Goal: Find specific page/section: Find specific page/section

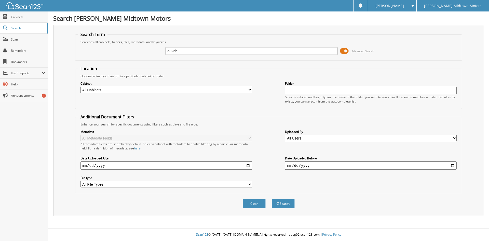
type input "q326b"
click at [272, 199] on button "Search" at bounding box center [283, 203] width 23 height 9
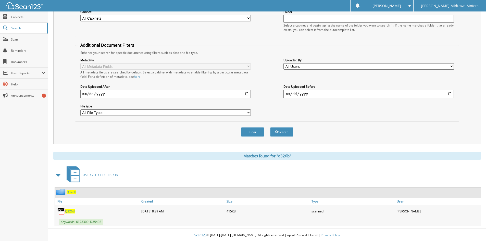
scroll to position [72, 0]
click at [71, 209] on link "Q326B" at bounding box center [70, 211] width 10 height 4
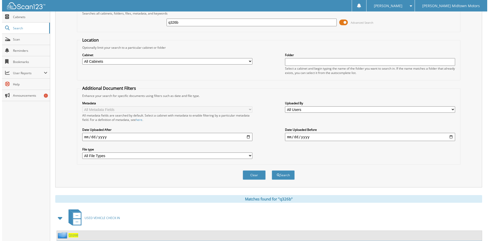
scroll to position [0, 0]
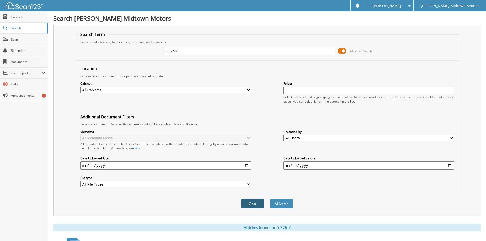
click at [259, 205] on button "Clear" at bounding box center [252, 203] width 23 height 9
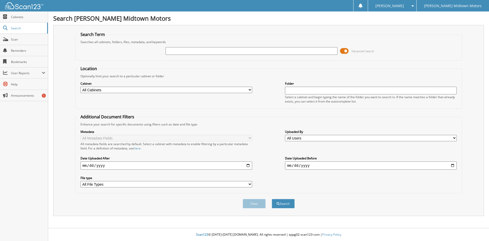
click at [188, 54] on input "text" at bounding box center [252, 51] width 172 height 8
type input "p7667a"
click at [272, 199] on button "Search" at bounding box center [283, 203] width 23 height 9
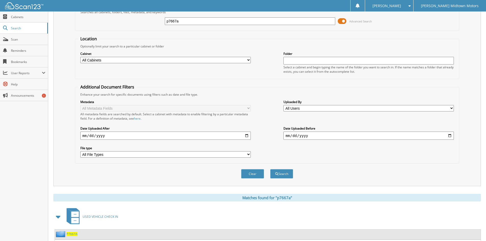
scroll to position [72, 0]
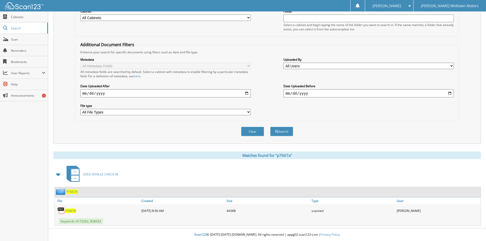
click at [71, 209] on span "P7667A" at bounding box center [70, 211] width 11 height 4
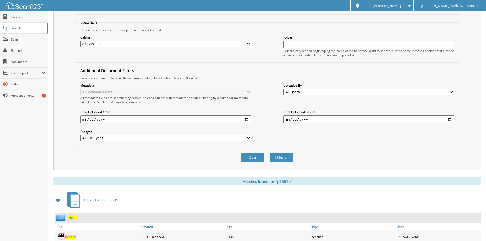
scroll to position [0, 0]
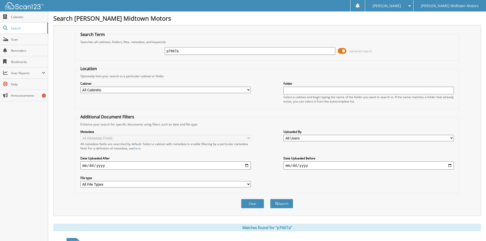
drag, startPoint x: 227, startPoint y: 49, endPoint x: 157, endPoint y: 50, distance: 69.9
click at [157, 50] on div "p7667a Advanced Search" at bounding box center [267, 51] width 378 height 14
type input "q347a"
click at [270, 199] on button "Search" at bounding box center [281, 203] width 23 height 9
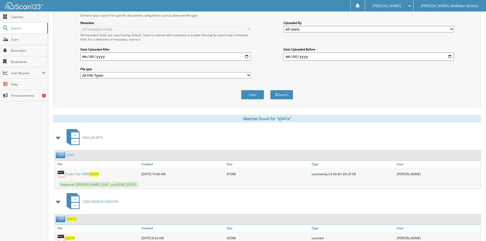
scroll to position [136, 0]
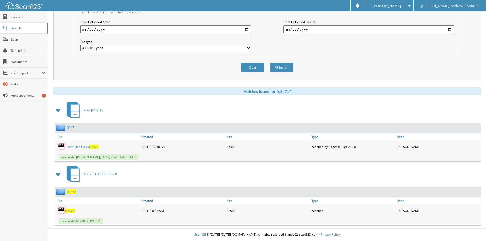
click at [72, 212] on span "Q347A" at bounding box center [70, 211] width 10 height 4
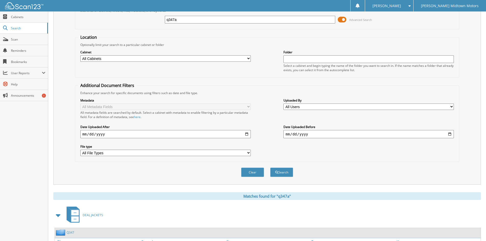
scroll to position [0, 0]
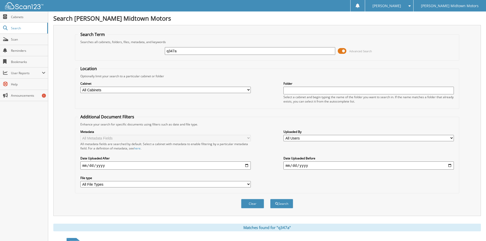
drag, startPoint x: 216, startPoint y: 53, endPoint x: 91, endPoint y: 54, distance: 124.9
click at [91, 54] on div "q347a Advanced Search" at bounding box center [267, 51] width 378 height 14
type input "p7700a"
click at [270, 199] on button "Search" at bounding box center [281, 203] width 23 height 9
drag, startPoint x: 227, startPoint y: 47, endPoint x: 178, endPoint y: 54, distance: 49.2
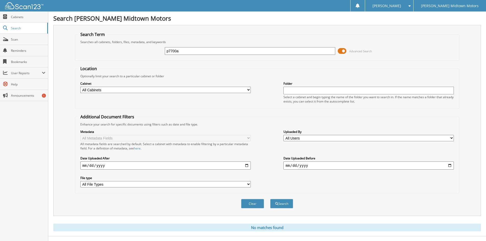
click at [178, 54] on div "p7700a" at bounding box center [250, 51] width 170 height 9
drag, startPoint x: 187, startPoint y: 53, endPoint x: 131, endPoint y: 51, distance: 55.9
click at [131, 51] on div "p7700a Advanced Search" at bounding box center [267, 51] width 378 height 14
type input "p"
click at [179, 51] on input "o570" at bounding box center [250, 51] width 170 height 8
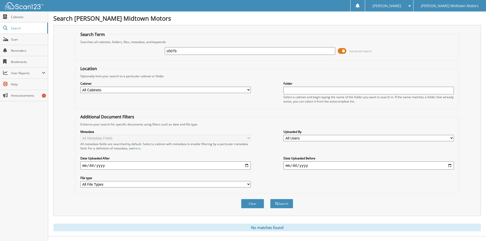
type input "o507b"
click at [270, 199] on button "Search" at bounding box center [281, 203] width 23 height 9
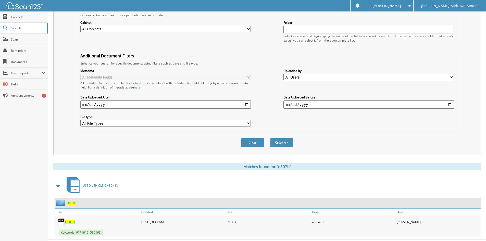
scroll to position [72, 0]
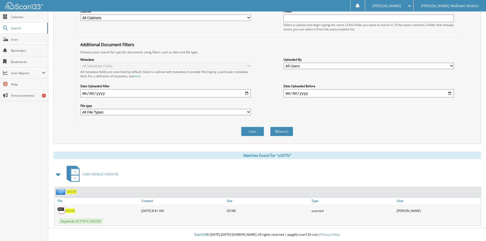
click at [69, 210] on span "O507B" at bounding box center [70, 211] width 10 height 4
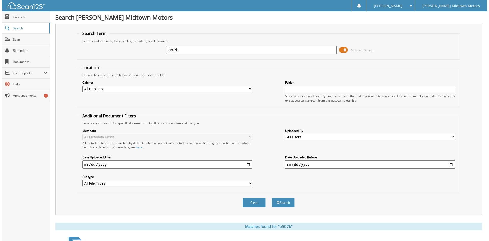
scroll to position [0, 0]
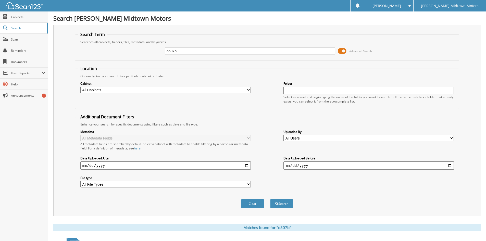
click at [252, 198] on div "Clear Search" at bounding box center [267, 203] width 384 height 21
click at [252, 201] on button "Clear" at bounding box center [252, 203] width 23 height 9
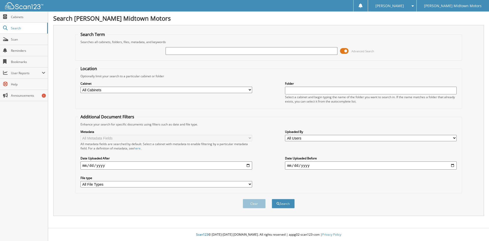
click at [248, 54] on input "text" at bounding box center [252, 51] width 172 height 8
type input "p7650a"
click at [272, 199] on button "Search" at bounding box center [283, 203] width 23 height 9
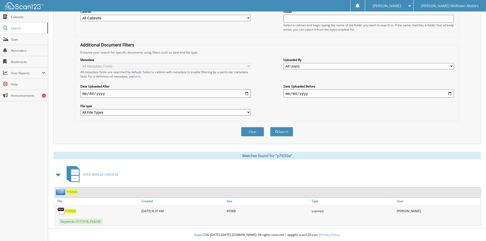
scroll to position [72, 0]
click at [73, 211] on span "P7650A" at bounding box center [70, 211] width 11 height 4
click at [256, 131] on button "Clear" at bounding box center [252, 131] width 23 height 9
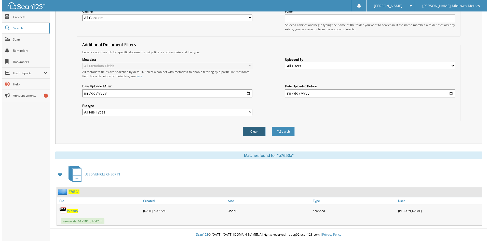
scroll to position [0, 0]
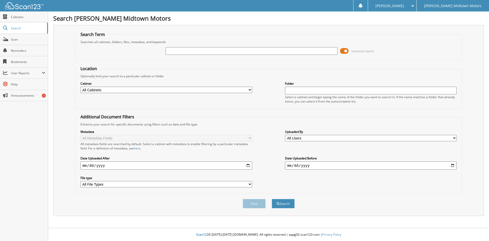
click at [255, 52] on input "text" at bounding box center [252, 51] width 172 height 8
type input "p7667a"
click at [272, 199] on button "Search" at bounding box center [283, 203] width 23 height 9
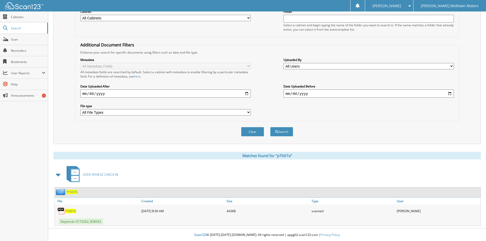
scroll to position [72, 0]
click at [69, 210] on span "P7667A" at bounding box center [70, 211] width 11 height 4
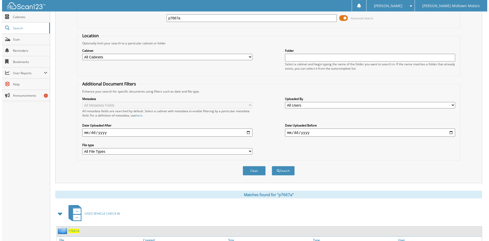
scroll to position [0, 0]
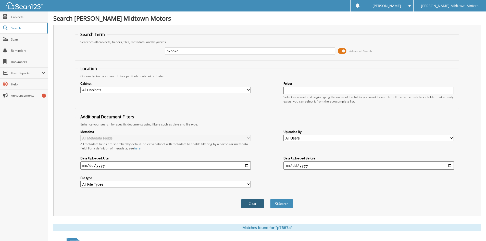
click at [248, 205] on button "Clear" at bounding box center [252, 203] width 23 height 9
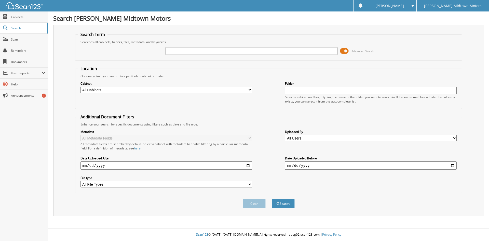
click at [200, 54] on input "text" at bounding box center [252, 51] width 172 height 8
type input "q307b"
click at [272, 199] on button "Search" at bounding box center [283, 203] width 23 height 9
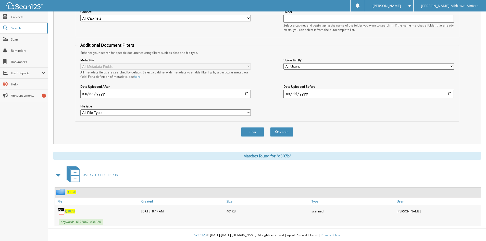
scroll to position [72, 0]
click at [67, 210] on span "Q307B" at bounding box center [70, 211] width 10 height 4
click at [251, 133] on button "Clear" at bounding box center [252, 131] width 23 height 9
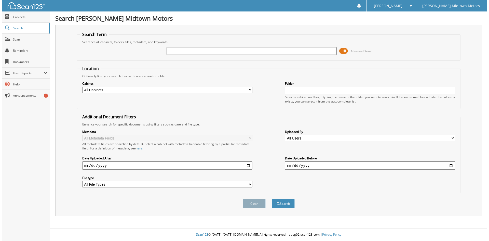
scroll to position [0, 0]
click at [250, 53] on input "text" at bounding box center [252, 51] width 172 height 8
type input "q260a"
click at [272, 199] on button "Search" at bounding box center [283, 203] width 23 height 9
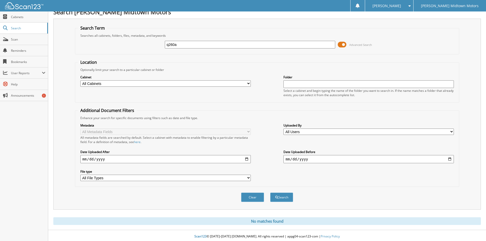
scroll to position [8, 0]
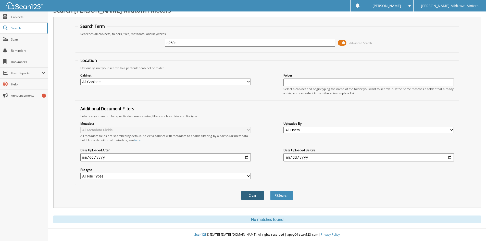
click at [255, 196] on button "Clear" at bounding box center [252, 195] width 23 height 9
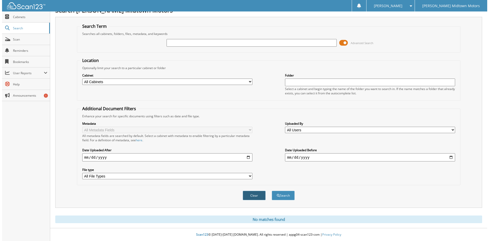
scroll to position [0, 0]
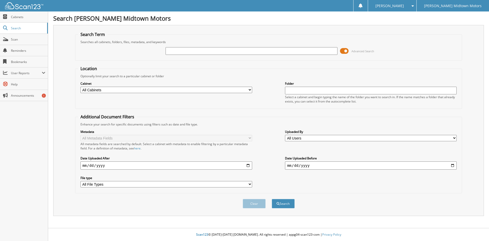
click at [283, 49] on input "text" at bounding box center [252, 51] width 172 height 8
type input "q260a"
click at [272, 199] on button "Search" at bounding box center [283, 203] width 23 height 9
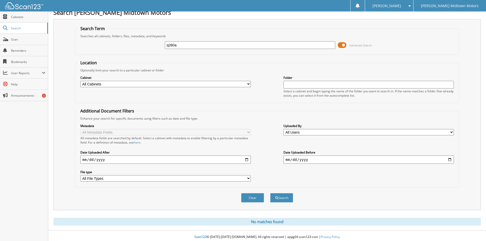
scroll to position [8, 0]
